Goal: Communication & Community: Answer question/provide support

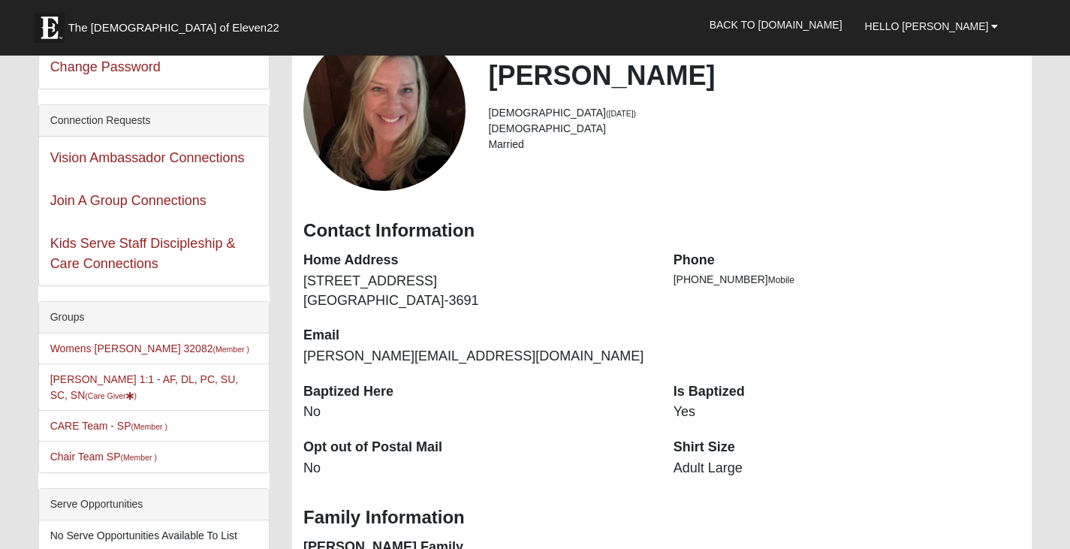
scroll to position [75, 0]
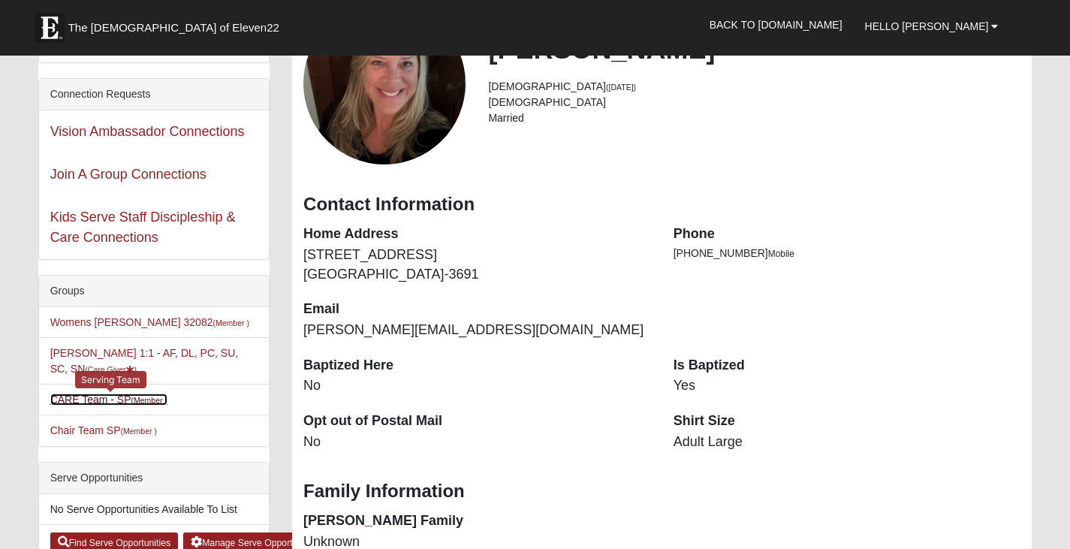
click at [69, 395] on link "CARE Team - SP (Member )" at bounding box center [108, 400] width 117 height 12
click at [117, 400] on link "CARE Team - SP (Member )" at bounding box center [108, 400] width 117 height 12
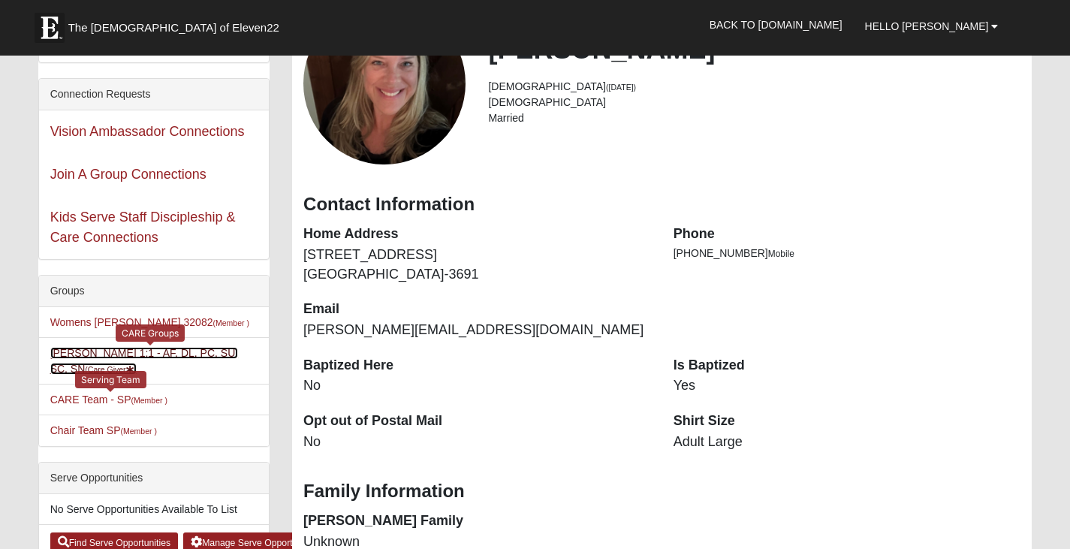
click at [131, 355] on link "Beth Helfrich 1:1 - AF, DL, PC, SU, SC, SN (Care Giver )" at bounding box center [144, 361] width 189 height 28
click at [71, 354] on link "Beth Helfrich 1:1 - AF, DL, PC, SU, SC, SN (Care Giver )" at bounding box center [144, 361] width 189 height 28
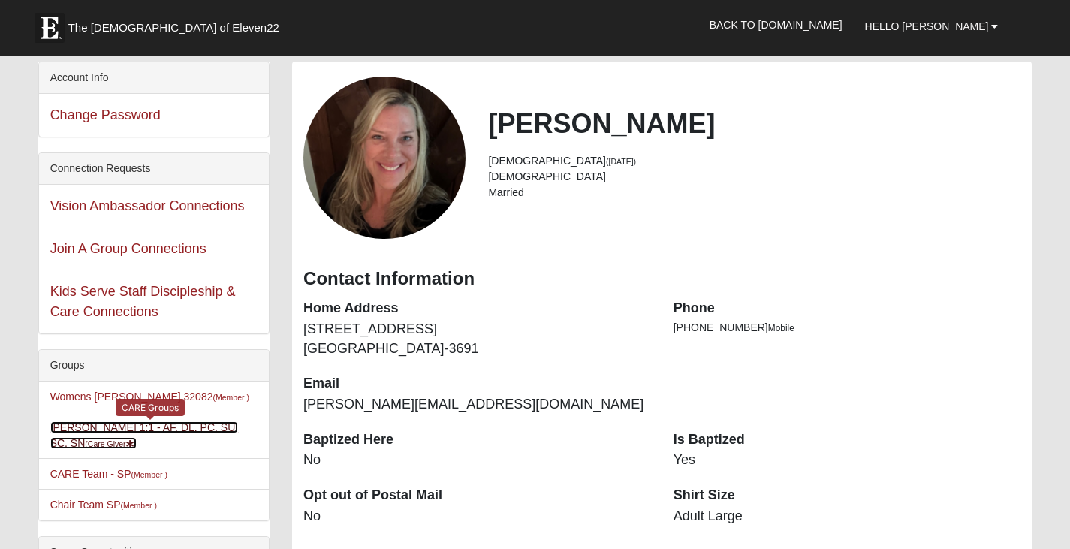
scroll to position [0, 0]
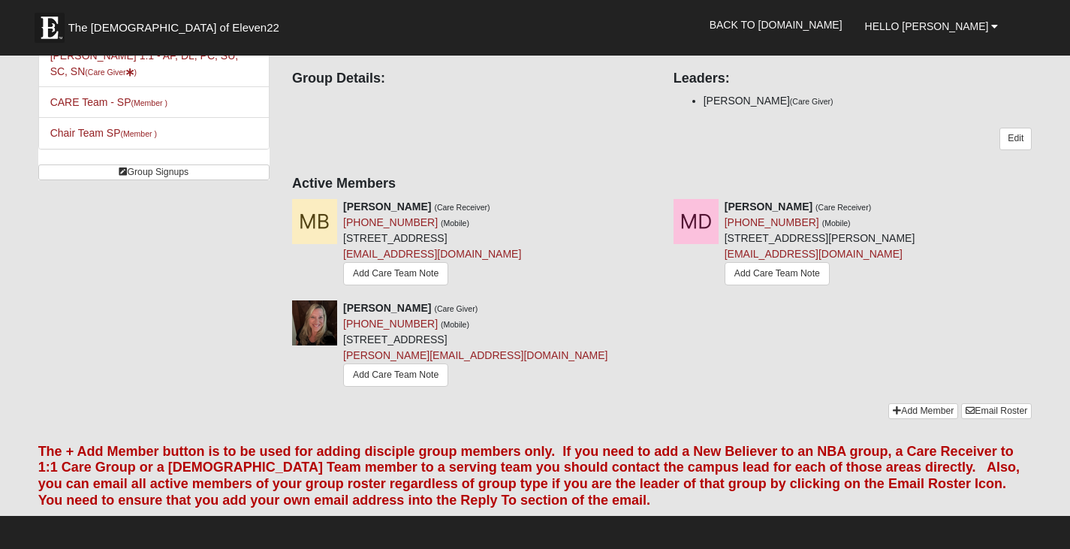
scroll to position [225, 0]
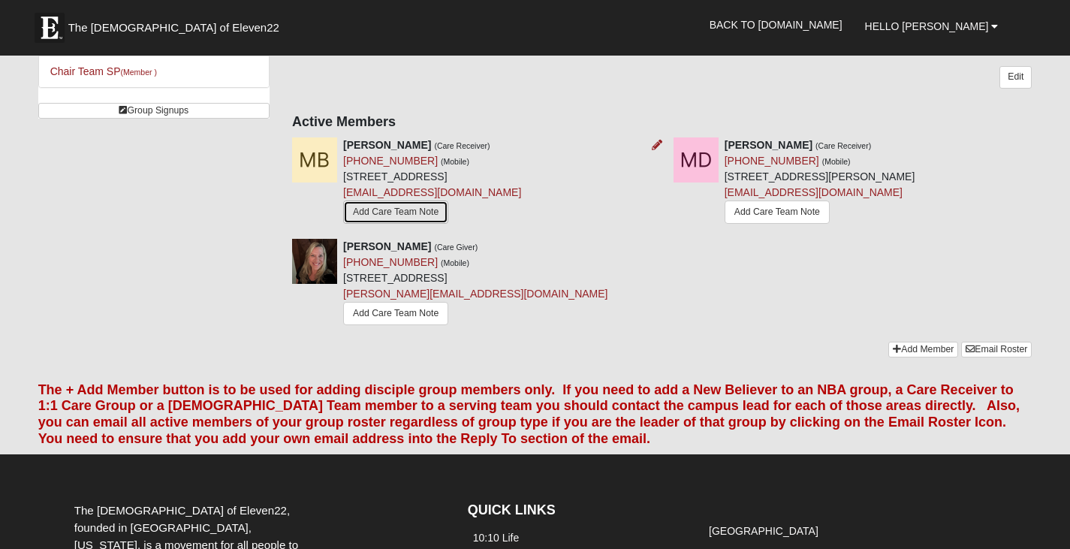
click at [418, 213] on link "Add Care Team Note" at bounding box center [395, 212] width 105 height 23
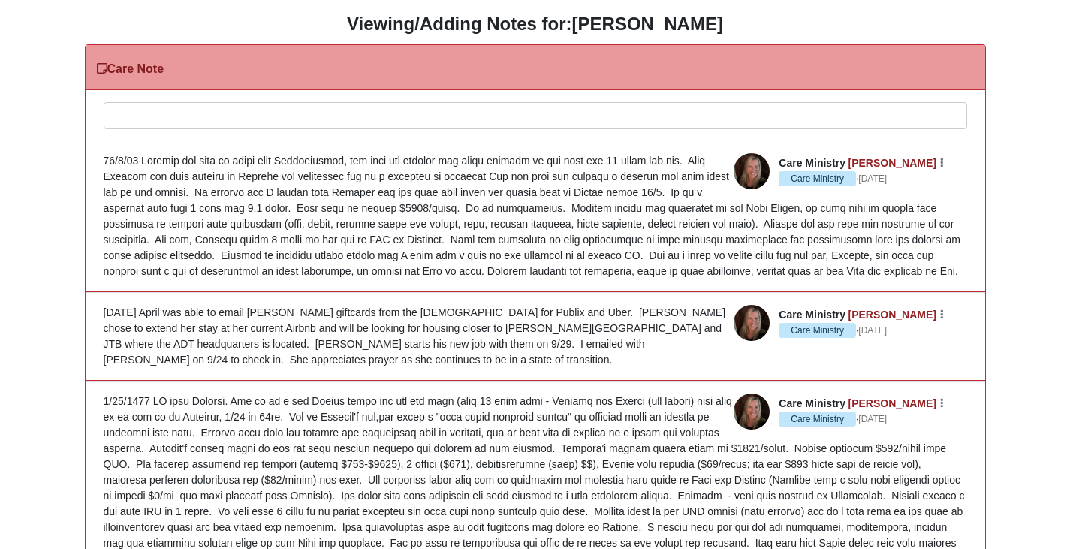
click at [132, 110] on div at bounding box center [535, 136] width 862 height 66
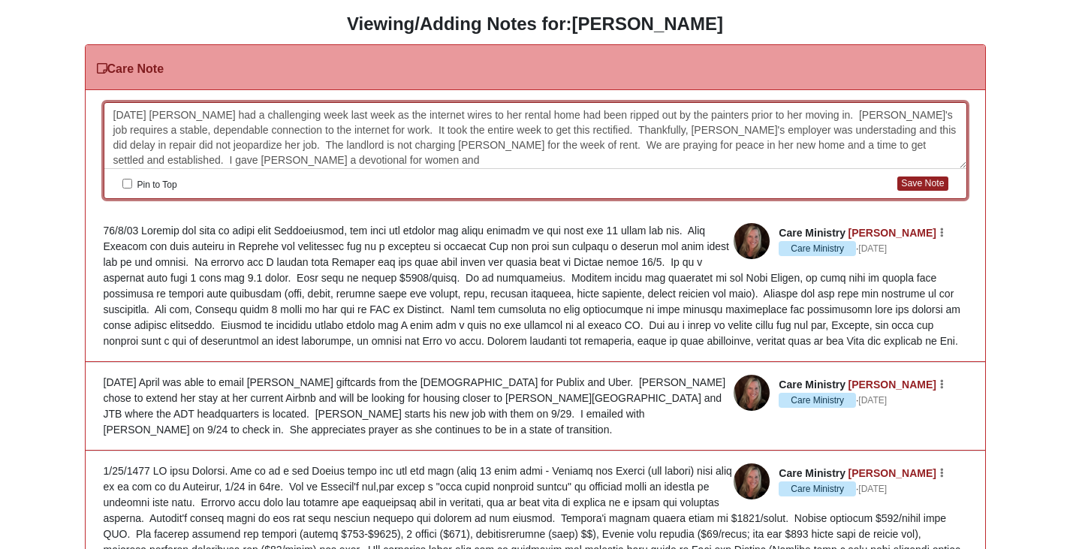
click at [863, 132] on div "[DATE] [PERSON_NAME] had a challenging week last week as the internet wires to …" at bounding box center [535, 136] width 862 height 66
click at [863, 132] on div "10/13/25 Monique had a challenging week last week as the internet wires to her …" at bounding box center [535, 136] width 862 height 66
click at [860, 126] on div "10/13/25 Monique had a challenging week last week as the internet wires to her …" at bounding box center [535, 136] width 862 height 66
click at [295, 160] on div "10/13/25 Monique had a challenging week last week as the internet wires to her …" at bounding box center [535, 136] width 862 height 66
click at [164, 157] on div "10/13/25 Monique had a challenging week last week as the internet wires to her …" at bounding box center [535, 136] width 862 height 66
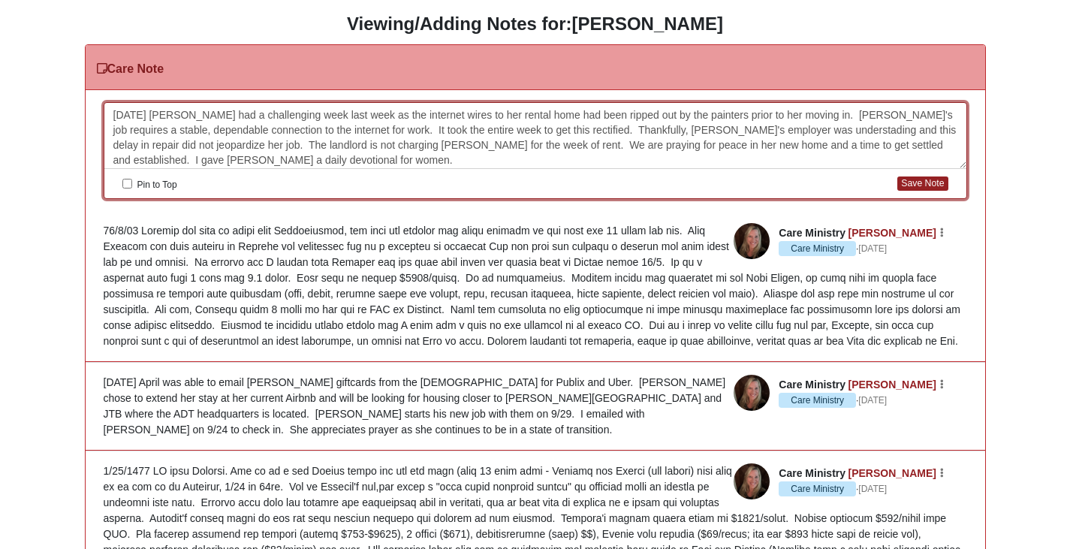
click at [294, 163] on div "10/13/25 Monique had a challenging week last week as the internet wires to her …" at bounding box center [535, 136] width 862 height 66
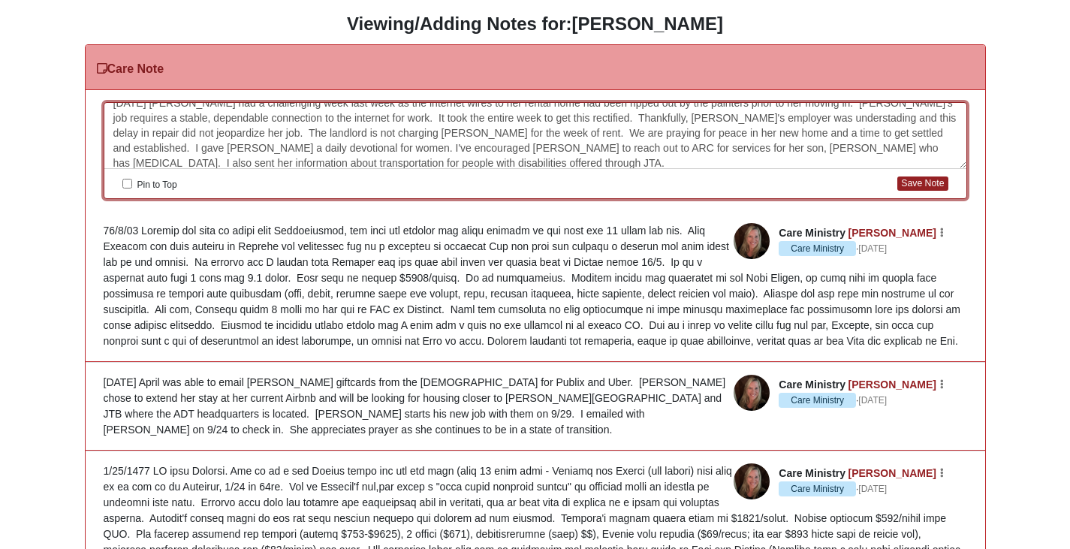
scroll to position [19, 0]
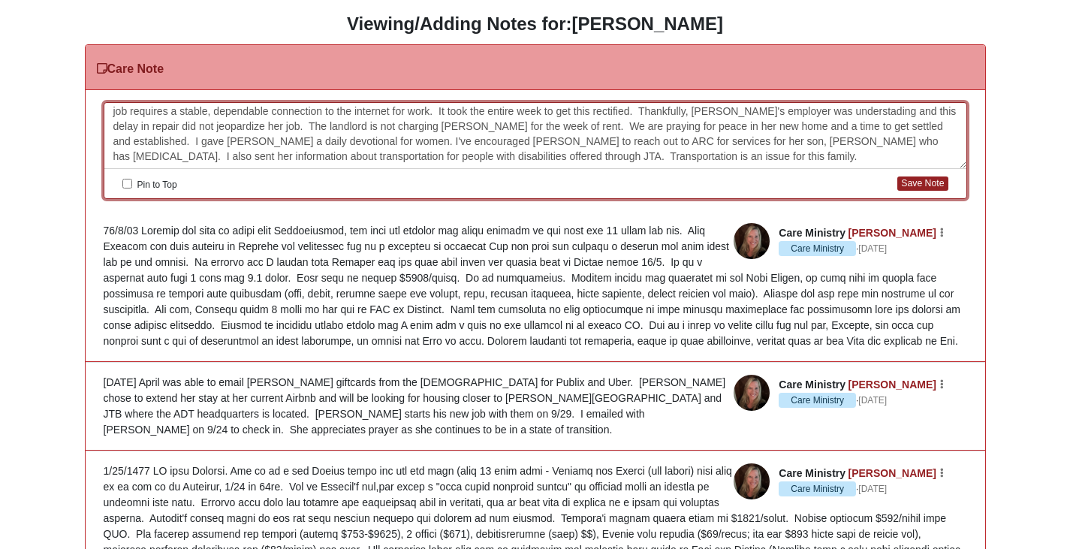
click at [409, 154] on div "10/13/25 Monique had a challenging week last week as the internet wires to her …" at bounding box center [535, 136] width 862 height 66
click at [922, 185] on button "Save Note" at bounding box center [923, 184] width 50 height 14
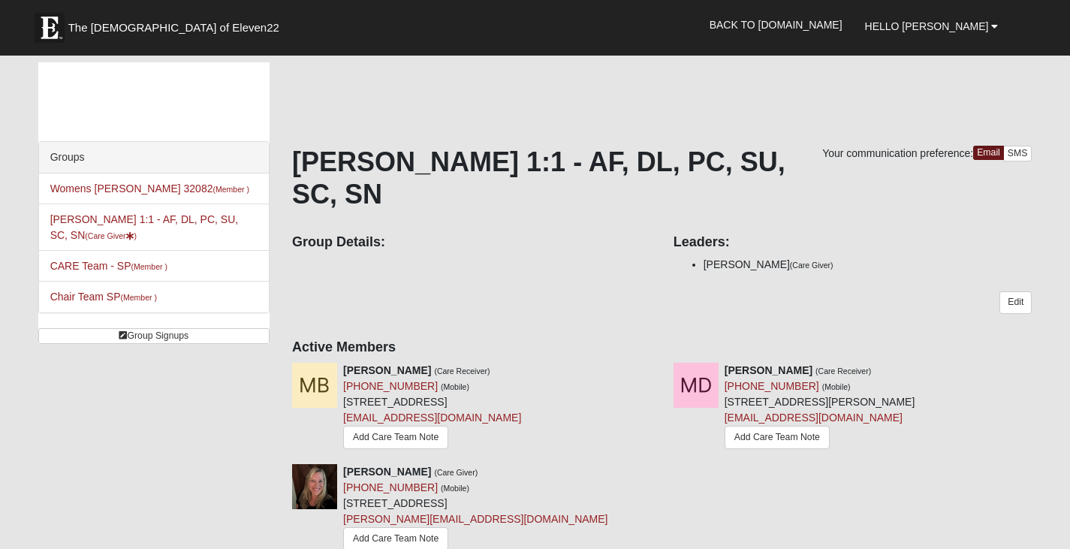
scroll to position [225, 0]
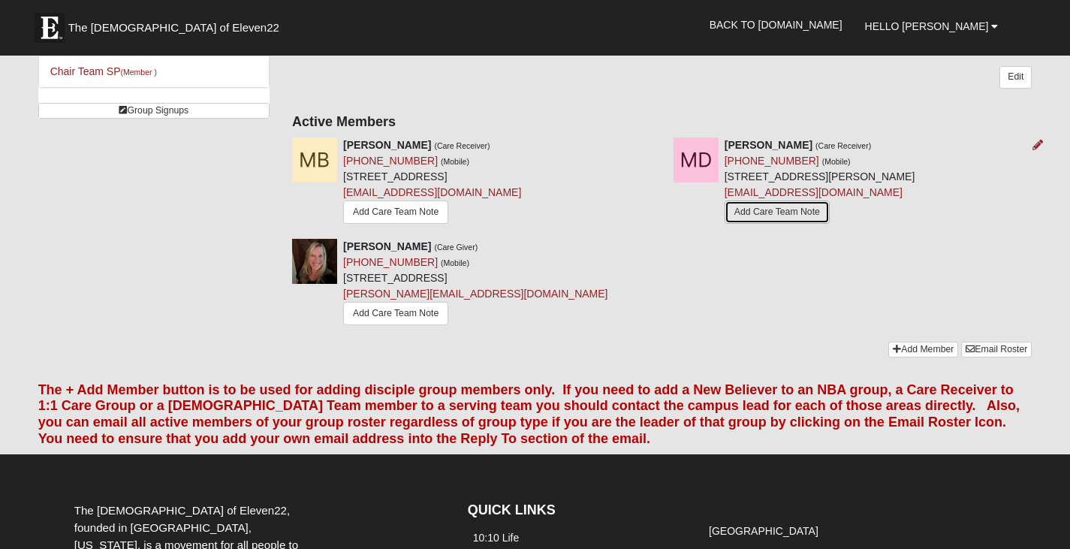
click at [786, 212] on link "Add Care Team Note" at bounding box center [777, 212] width 105 height 23
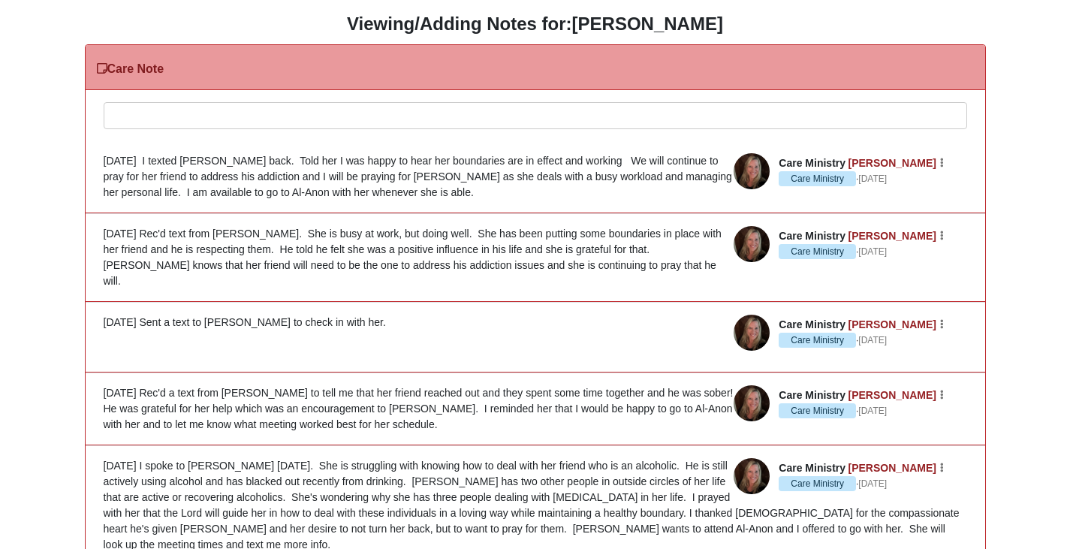
click at [157, 113] on div at bounding box center [535, 136] width 862 height 66
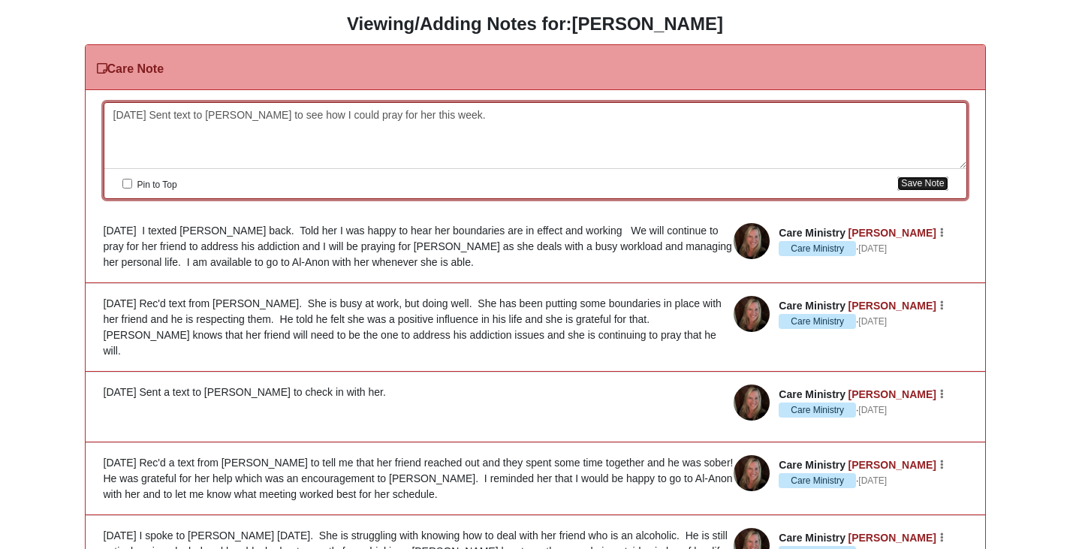
click at [929, 183] on button "Save Note" at bounding box center [923, 184] width 50 height 14
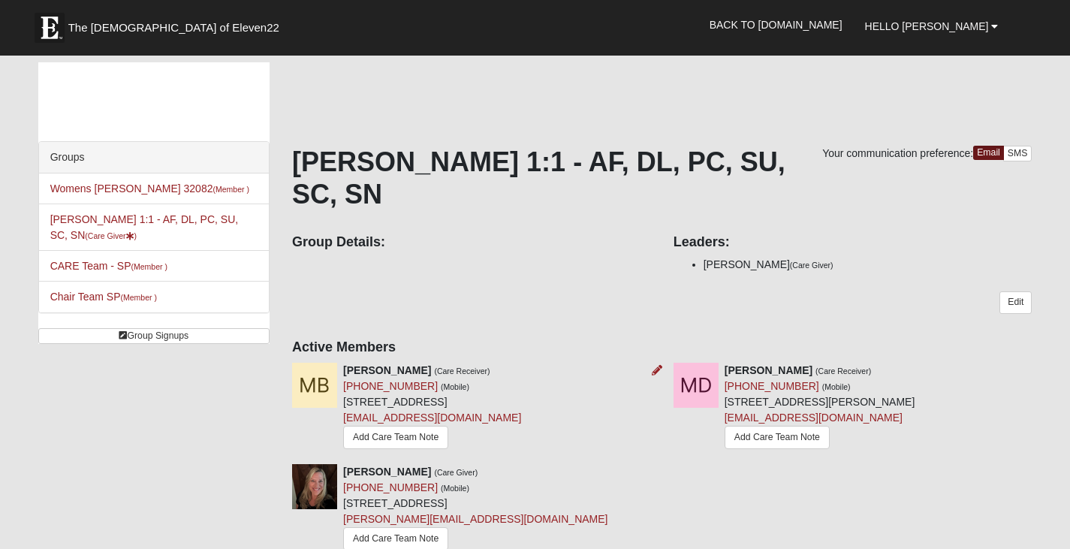
click at [315, 379] on img at bounding box center [314, 385] width 45 height 45
click at [374, 373] on strong "[PERSON_NAME]" at bounding box center [387, 370] width 88 height 12
click at [521, 399] on div "[PERSON_NAME] (Care Receiver) [PHONE_NUMBER] (Mobile) [STREET_ADDRESS] [EMAIL_A…" at bounding box center [432, 408] width 178 height 90
drag, startPoint x: 560, startPoint y: 401, endPoint x: 582, endPoint y: 406, distance: 22.2
click at [582, 406] on div "[PERSON_NAME] (Care Receiver) [PHONE_NUMBER] (Mobile) [STREET_ADDRESS] [EMAIL_A…" at bounding box center [472, 408] width 382 height 90
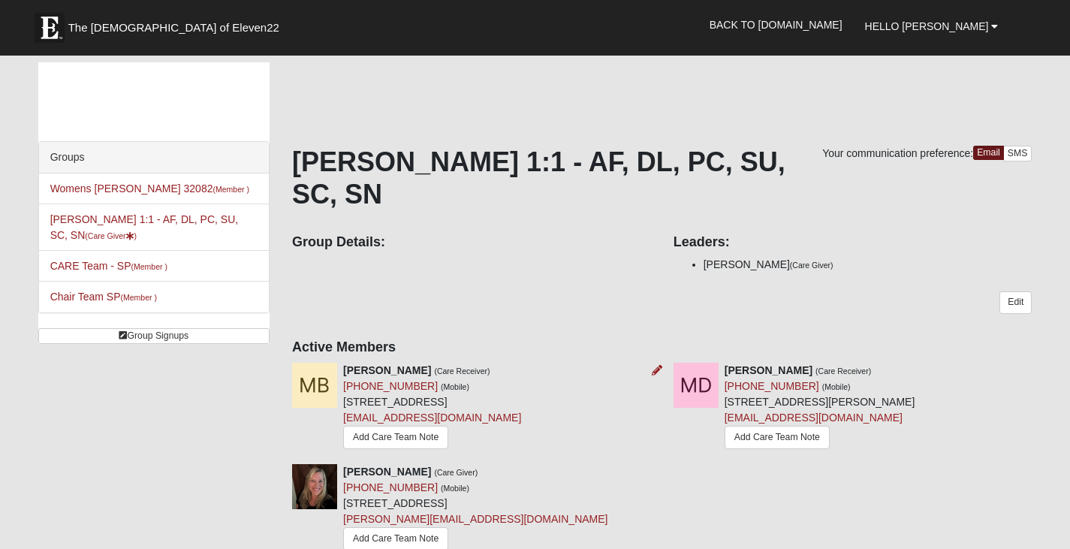
click at [582, 403] on div "[PERSON_NAME] (Care Receiver) [PHONE_NUMBER] (Mobile) [STREET_ADDRESS] [EMAIL_A…" at bounding box center [472, 408] width 382 height 90
click at [425, 430] on link "Add Care Team Note" at bounding box center [395, 437] width 105 height 23
click at [323, 385] on img at bounding box center [314, 385] width 45 height 45
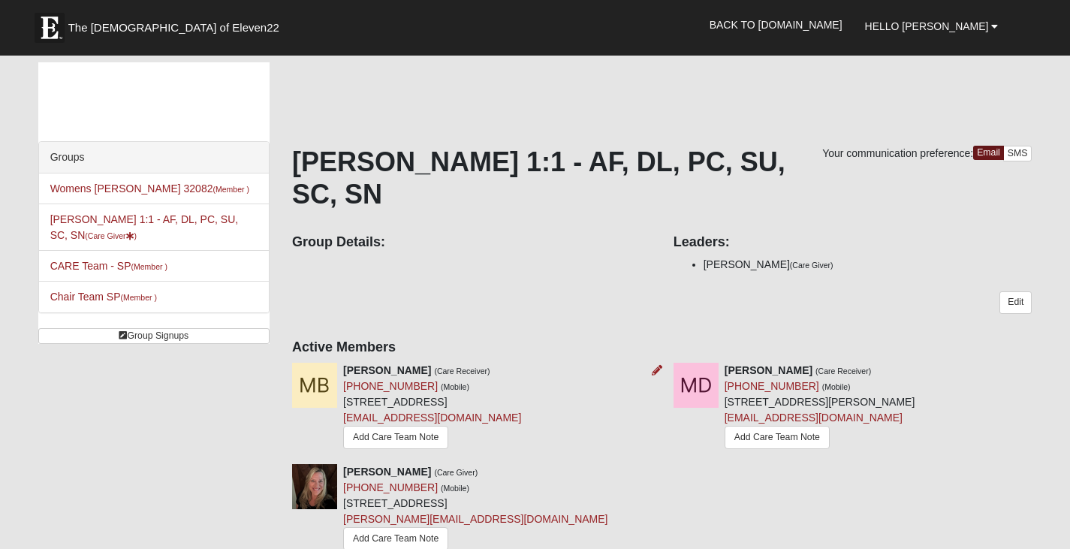
click at [367, 364] on strong "[PERSON_NAME]" at bounding box center [387, 370] width 88 height 12
click at [506, 363] on div "[PERSON_NAME] (Care Receiver) [PHONE_NUMBER] (Mobile) [STREET_ADDRESS] [EMAIL_A…" at bounding box center [432, 408] width 178 height 90
